Goal: Task Accomplishment & Management: Complete application form

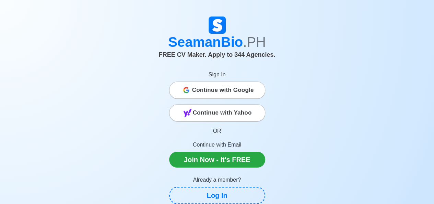
click at [208, 89] on span "Continue with Google" at bounding box center [223, 90] width 62 height 14
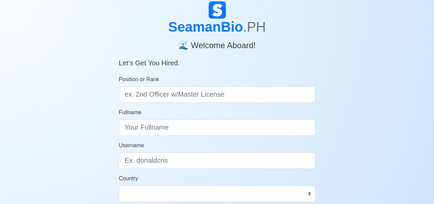
scroll to position [34, 0]
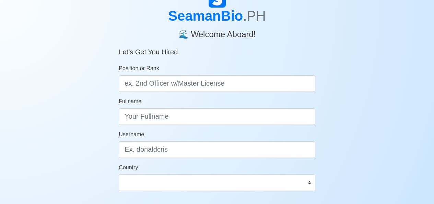
click at [311, 48] on h5 "Let’s Get You Hired." at bounding box center [217, 47] width 197 height 16
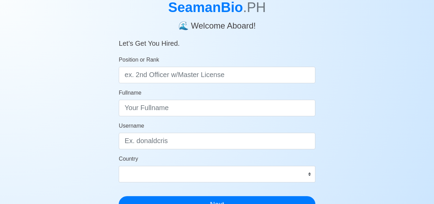
scroll to position [0, 0]
